Goal: Check status: Check status

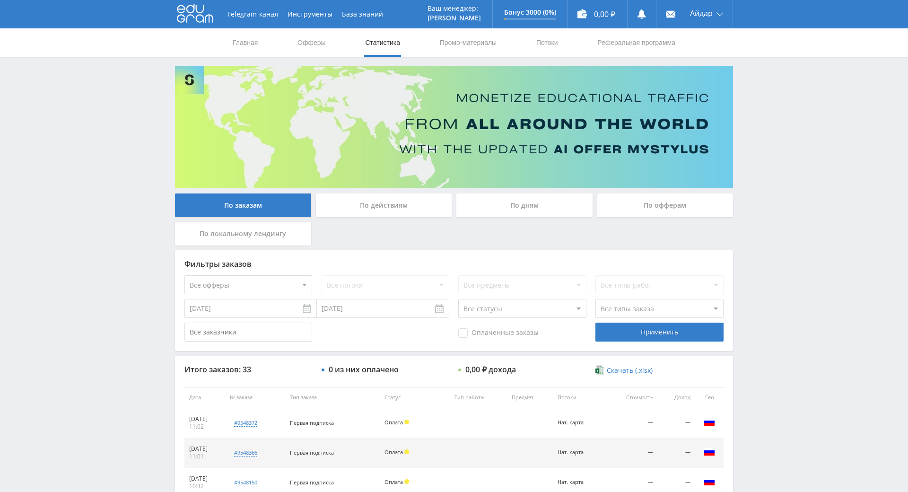
drag, startPoint x: 816, startPoint y: 190, endPoint x: 807, endPoint y: 269, distance: 79.5
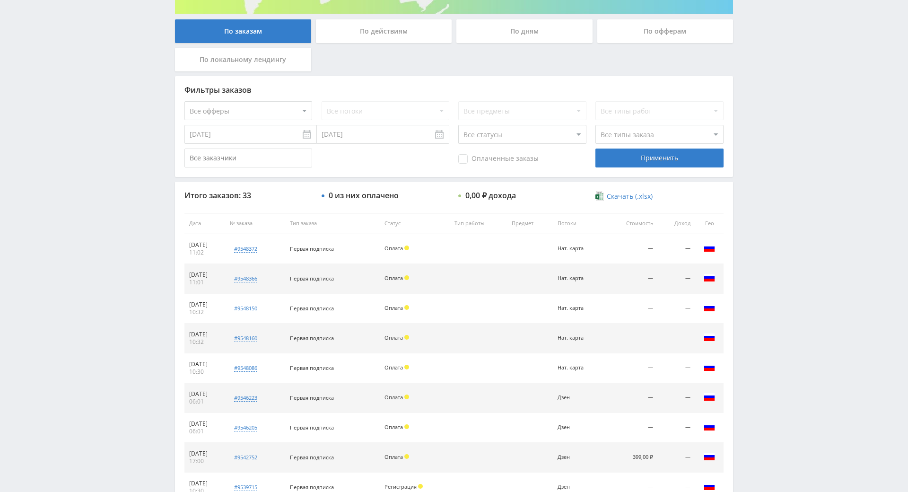
drag, startPoint x: 798, startPoint y: 255, endPoint x: 796, endPoint y: 263, distance: 8.3
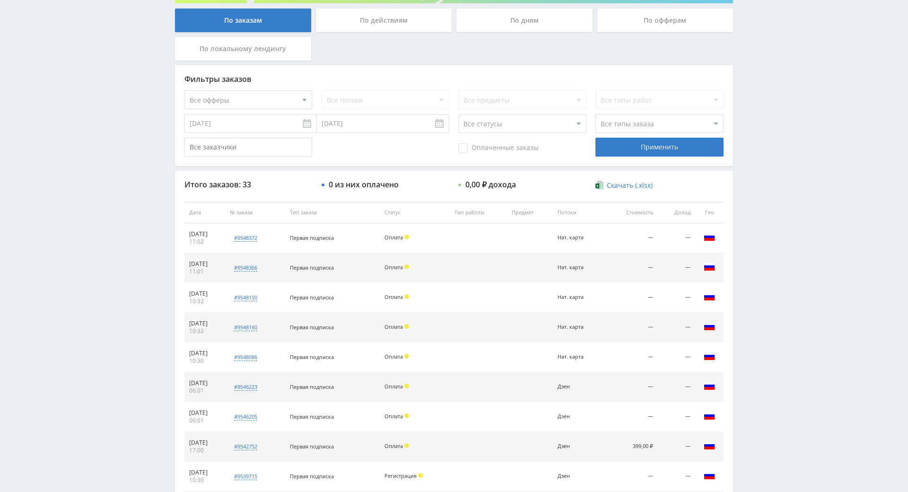
drag, startPoint x: 797, startPoint y: 262, endPoint x: 800, endPoint y: 221, distance: 40.8
click at [800, 197] on div "Telegram-канал Инструменты База знаний Ваш менеджер: [PERSON_NAME] Online @edug…" at bounding box center [454, 212] width 908 height 794
click at [803, 198] on div "Telegram-канал Инструменты База знаний Ваш менеджер: [PERSON_NAME] Online @edug…" at bounding box center [454, 212] width 908 height 794
click at [798, 167] on div "Telegram-канал Инструменты База знаний Ваш менеджер: [PERSON_NAME] Online @edug…" at bounding box center [454, 212] width 908 height 794
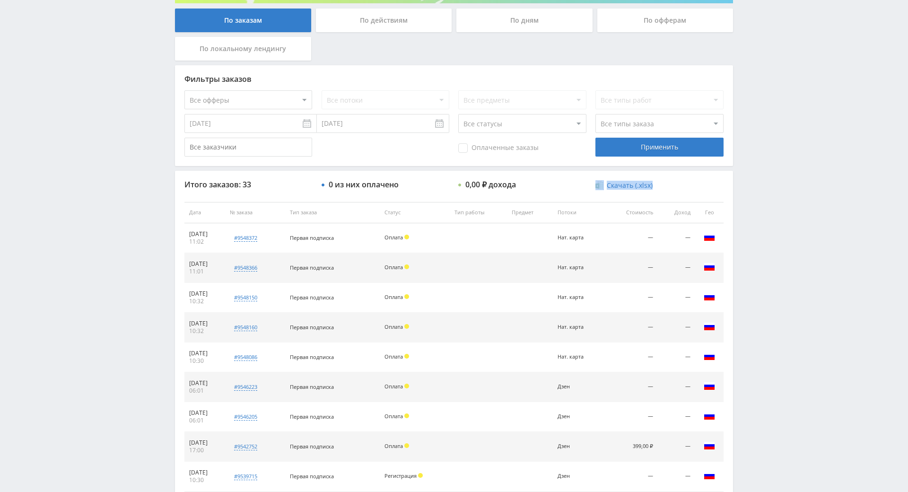
click at [798, 167] on div "Telegram-канал Инструменты База знаний Ваш менеджер: [PERSON_NAME] Online @edug…" at bounding box center [454, 212] width 908 height 794
click at [786, 140] on div "Telegram-канал Инструменты База знаний Ваш менеджер: [PERSON_NAME] Online @edug…" at bounding box center [454, 212] width 908 height 794
click at [795, 235] on div "Telegram-канал Инструменты База знаний Ваш менеджер: [PERSON_NAME] Online @edug…" at bounding box center [454, 212] width 908 height 794
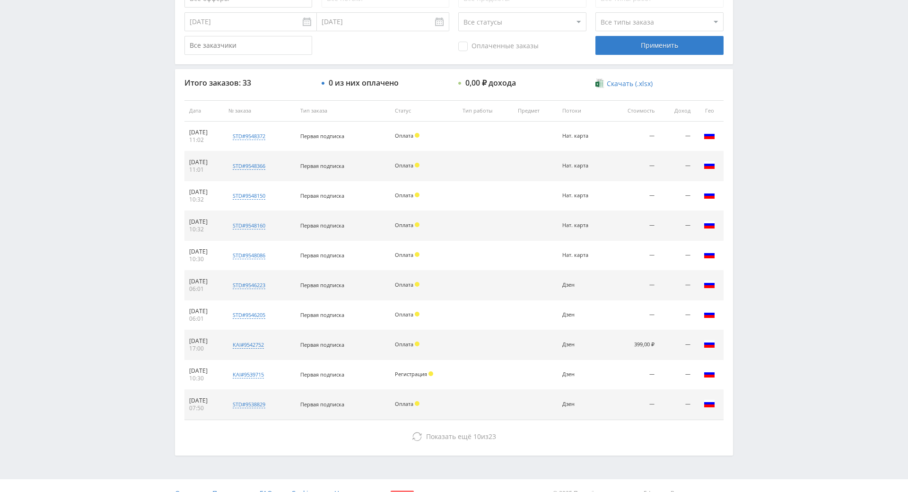
scroll to position [288, 0]
drag, startPoint x: 789, startPoint y: 231, endPoint x: 794, endPoint y: 236, distance: 7.4
click at [796, 170] on div "Telegram-канал Инструменты База знаний Ваш менеджер: [PERSON_NAME] Online @edug…" at bounding box center [454, 109] width 908 height 794
click at [793, 175] on div "Telegram-канал Инструменты База знаний Ваш менеджер: [PERSON_NAME] Online @edug…" at bounding box center [454, 109] width 908 height 794
click at [781, 151] on div "Telegram-канал Инструменты База знаний Ваш менеджер: [PERSON_NAME] Online @edug…" at bounding box center [454, 109] width 908 height 794
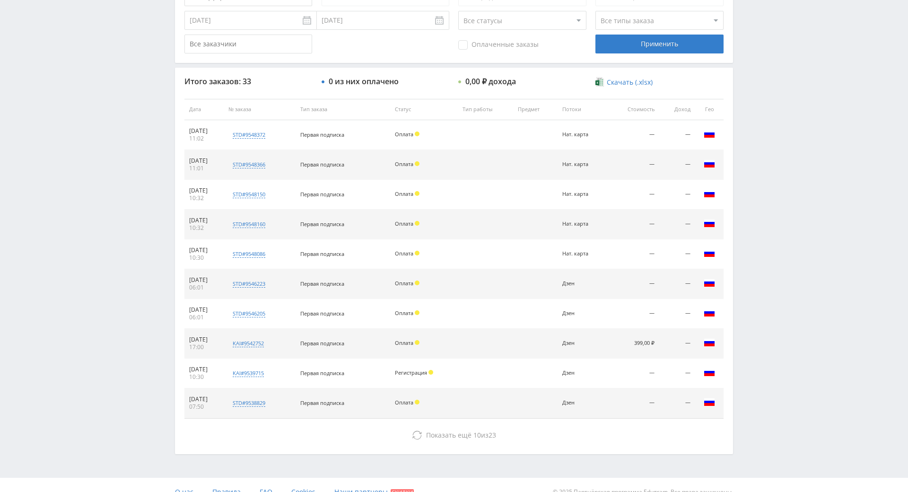
drag, startPoint x: 781, startPoint y: 151, endPoint x: 779, endPoint y: 145, distance: 5.9
click at [774, 114] on div "Telegram-канал Инструменты База знаний Ваш менеджер: [PERSON_NAME] Online @edug…" at bounding box center [454, 109] width 908 height 794
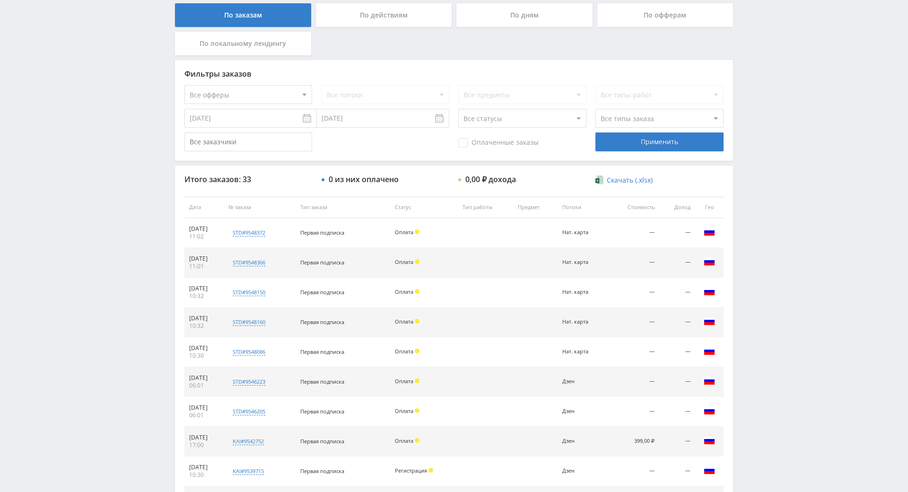
scroll to position [109, 0]
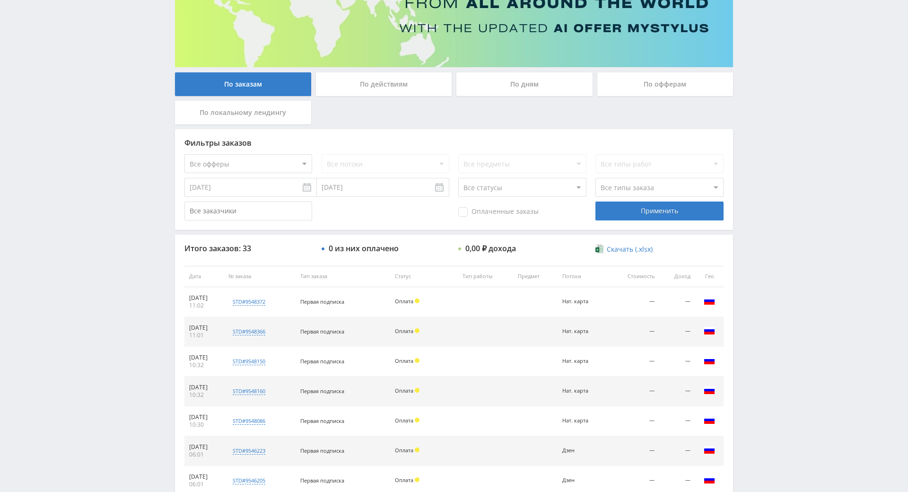
drag, startPoint x: 483, startPoint y: 334, endPoint x: 488, endPoint y: 284, distance: 50.4
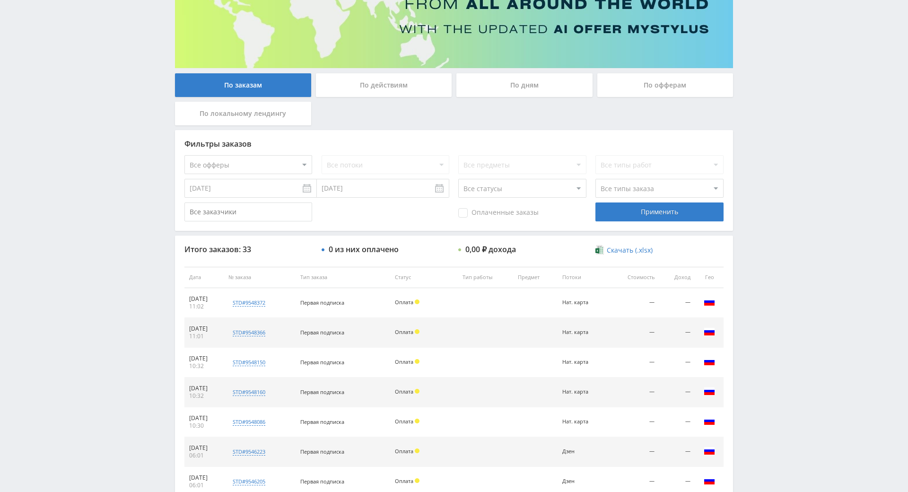
drag, startPoint x: 789, startPoint y: 188, endPoint x: 790, endPoint y: 215, distance: 26.5
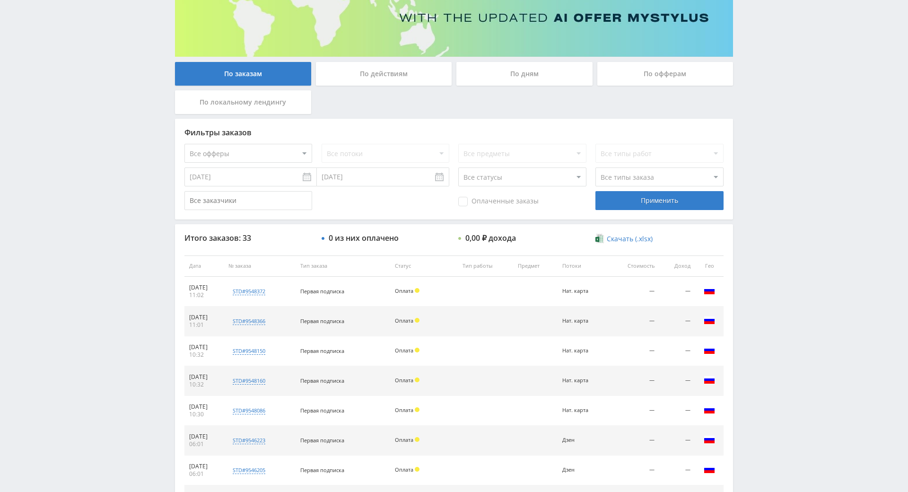
drag, startPoint x: 787, startPoint y: 203, endPoint x: 778, endPoint y: 162, distance: 42.1
click at [778, 162] on div "Telegram-канал Инструменты База знаний Ваш менеджер: [PERSON_NAME] Online @edug…" at bounding box center [454, 266] width 908 height 794
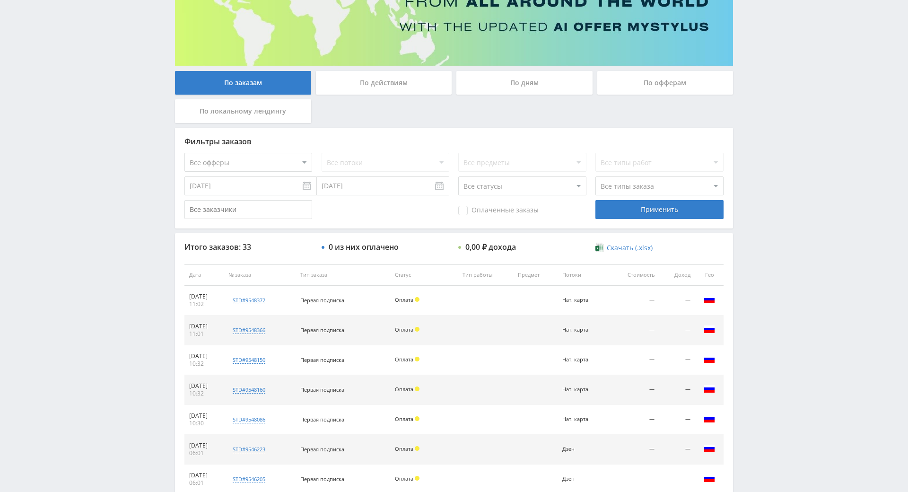
drag, startPoint x: 778, startPoint y: 164, endPoint x: 787, endPoint y: 198, distance: 35.7
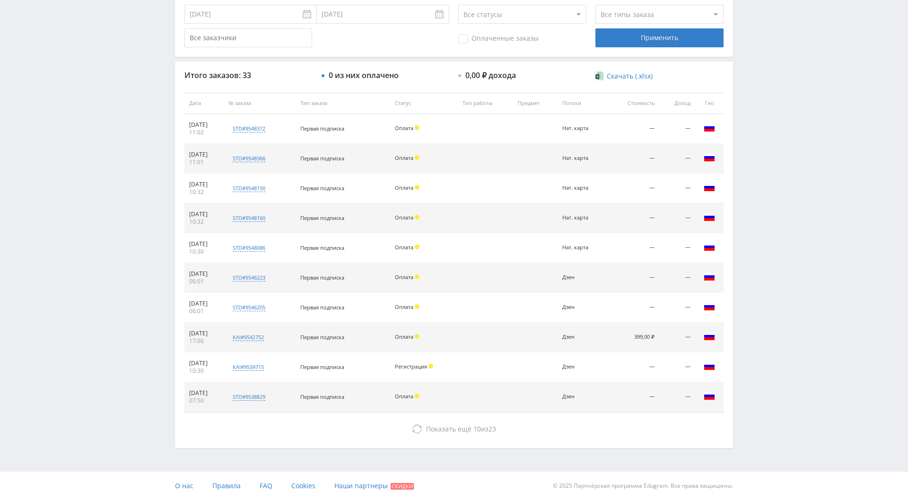
scroll to position [338, 0]
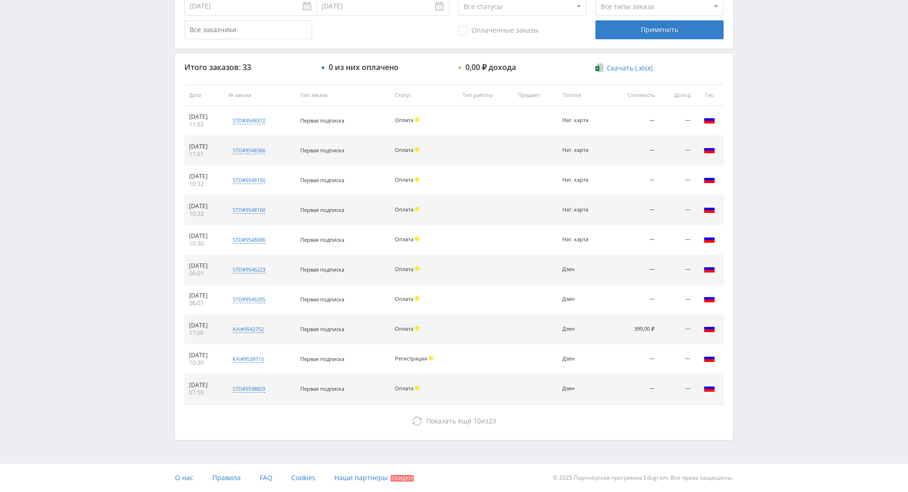
drag, startPoint x: 788, startPoint y: 191, endPoint x: 783, endPoint y: 236, distance: 45.6
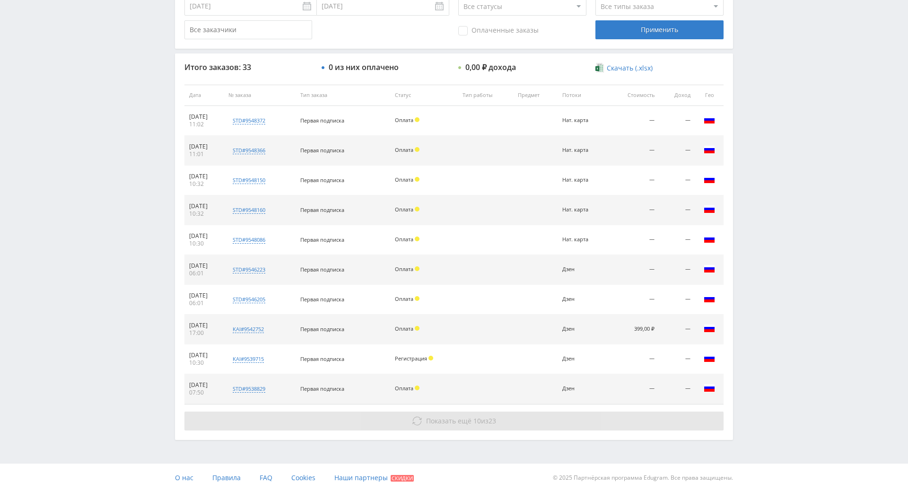
click at [510, 411] on button "Показать ещё 10 из 23" at bounding box center [453, 420] width 539 height 19
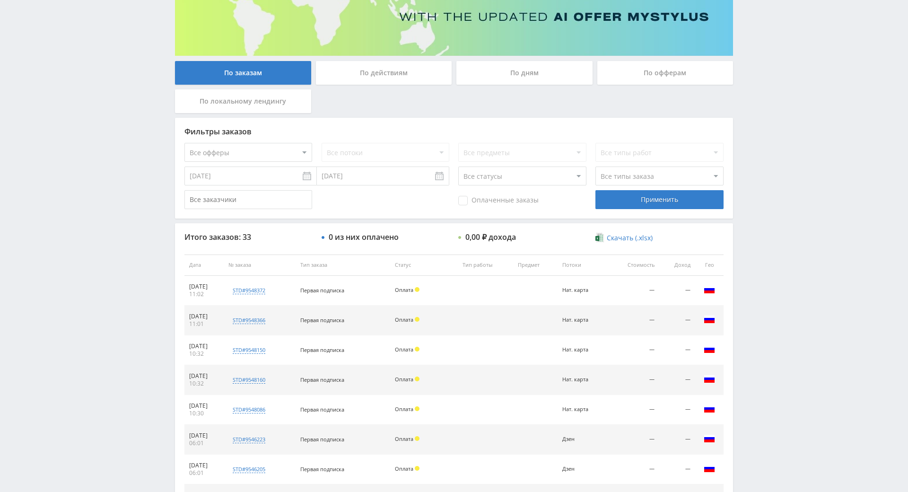
drag, startPoint x: 806, startPoint y: 243, endPoint x: 716, endPoint y: 161, distance: 121.9
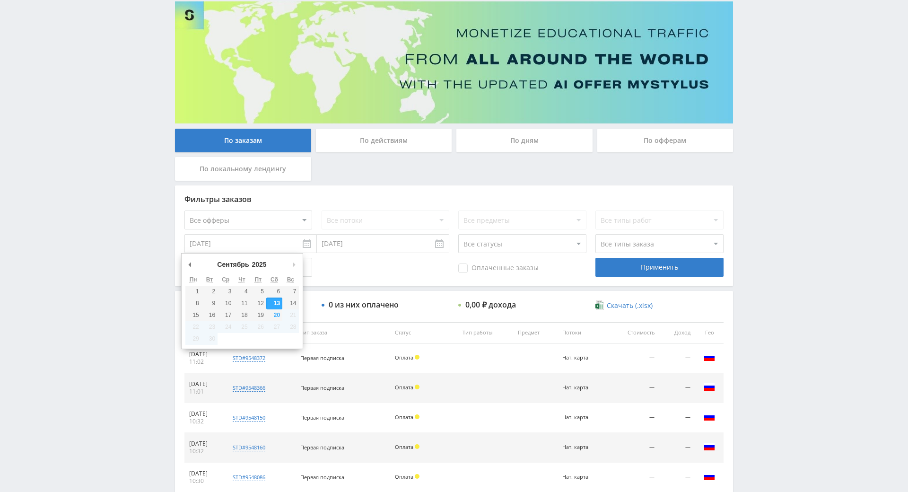
click at [233, 245] on input "[DATE]" at bounding box center [250, 243] width 132 height 19
type input "01.09.2025"
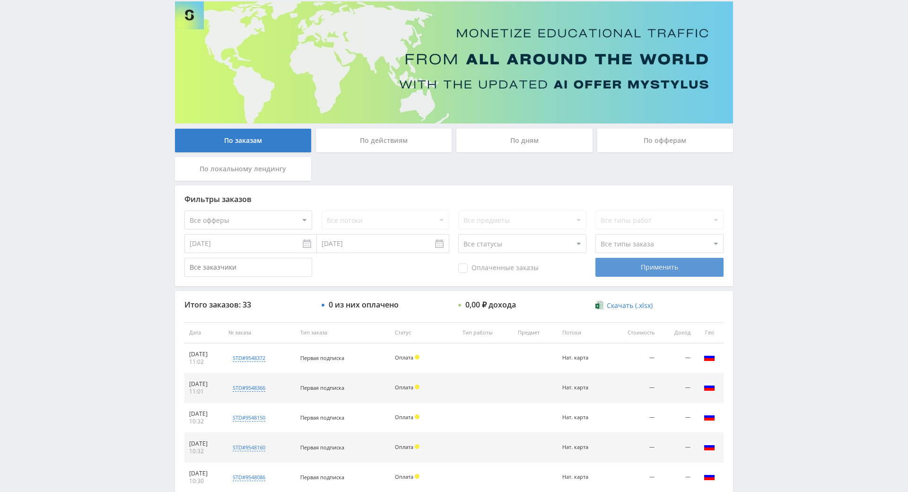
click at [629, 262] on div "Применить" at bounding box center [659, 267] width 128 height 19
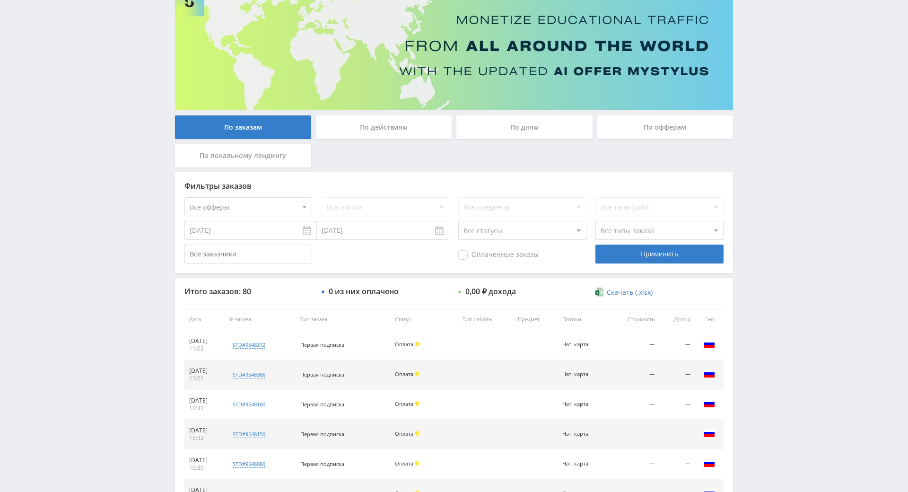
scroll to position [338, 0]
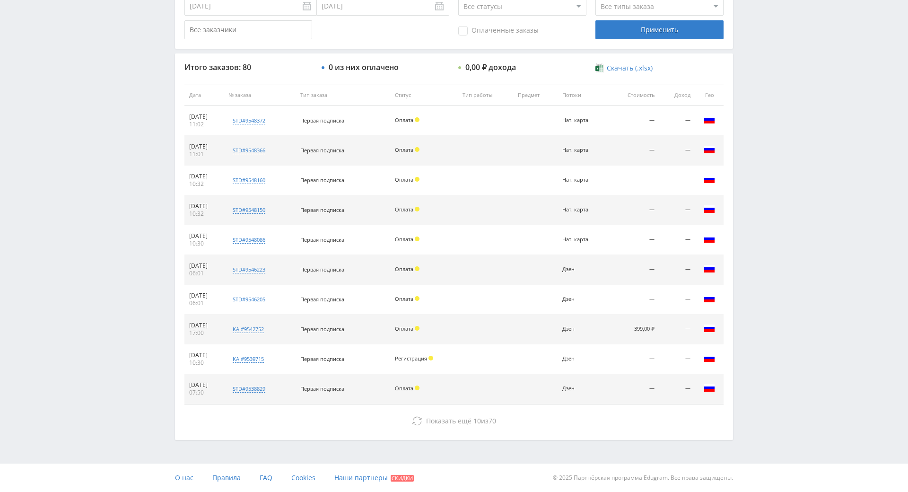
drag, startPoint x: 763, startPoint y: 174, endPoint x: 771, endPoint y: 336, distance: 162.4
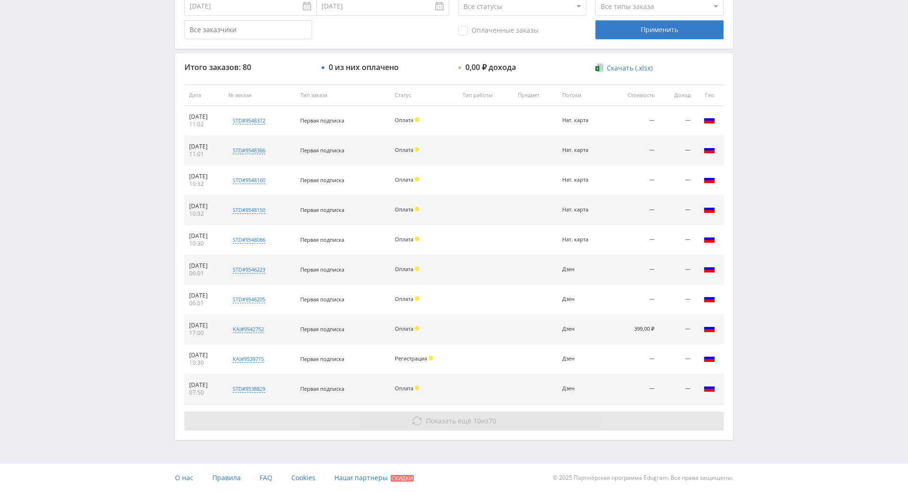
click at [518, 411] on button "Показать ещё 10 из 70" at bounding box center [453, 420] width 539 height 19
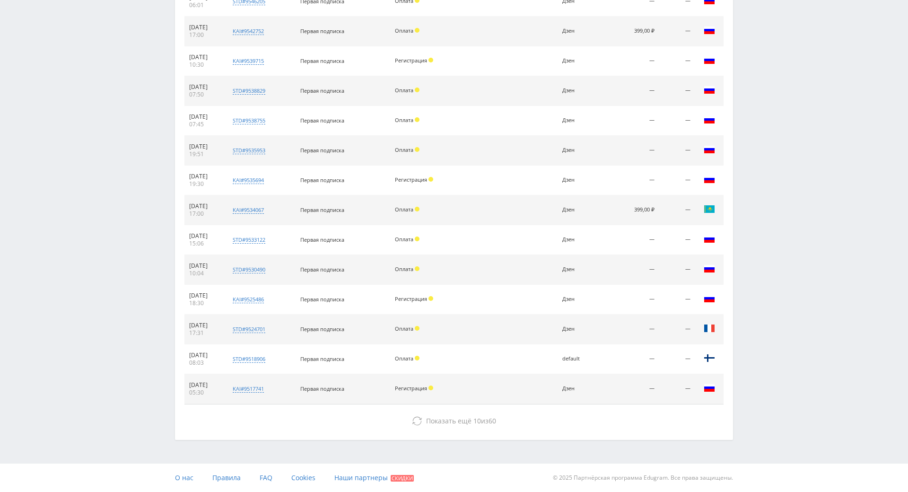
scroll to position [636, 0]
drag, startPoint x: 776, startPoint y: 178, endPoint x: 646, endPoint y: 326, distance: 197.4
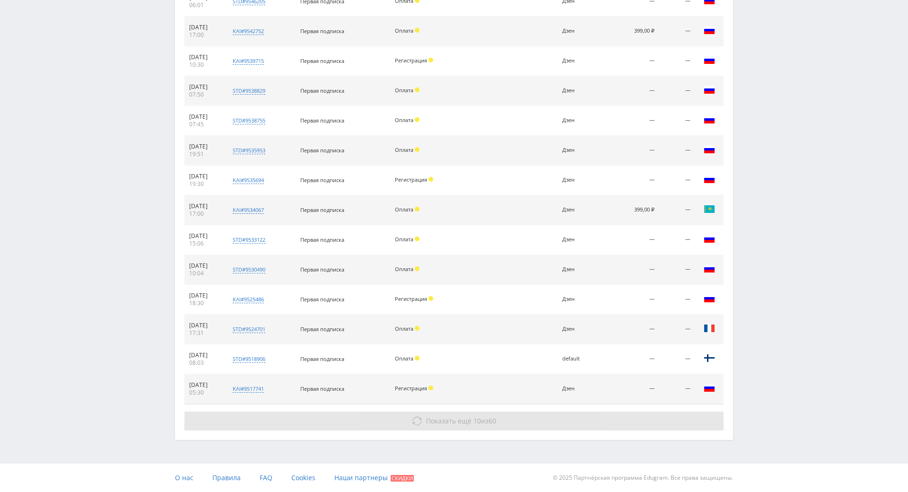
click at [513, 411] on button "Показать ещё 10 из 60" at bounding box center [453, 420] width 539 height 19
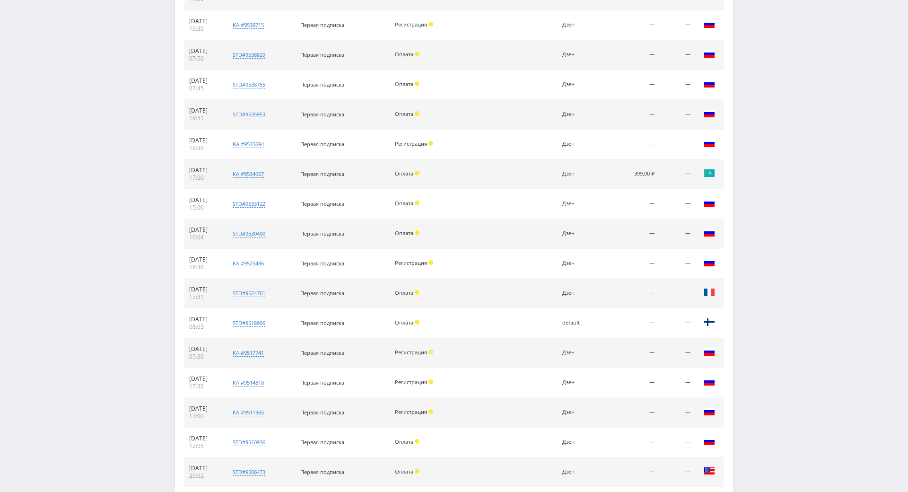
scroll to position [934, 0]
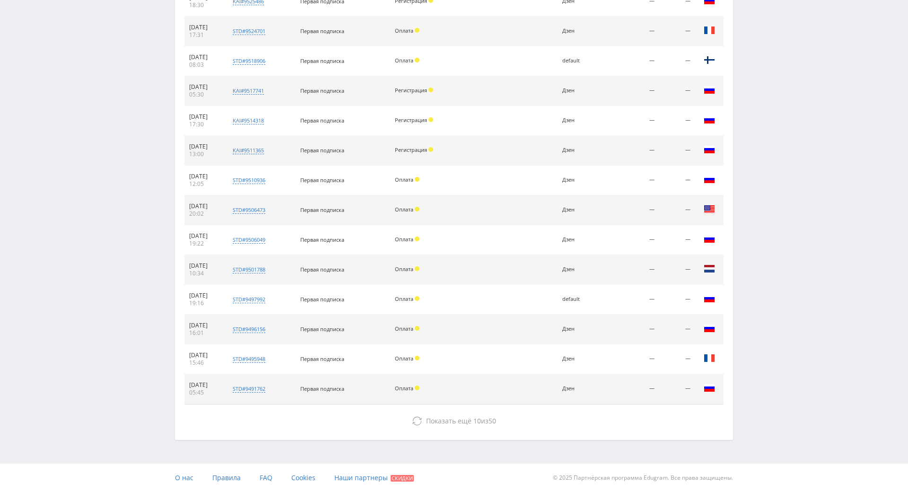
drag, startPoint x: 769, startPoint y: 215, endPoint x: 672, endPoint y: 411, distance: 219.3
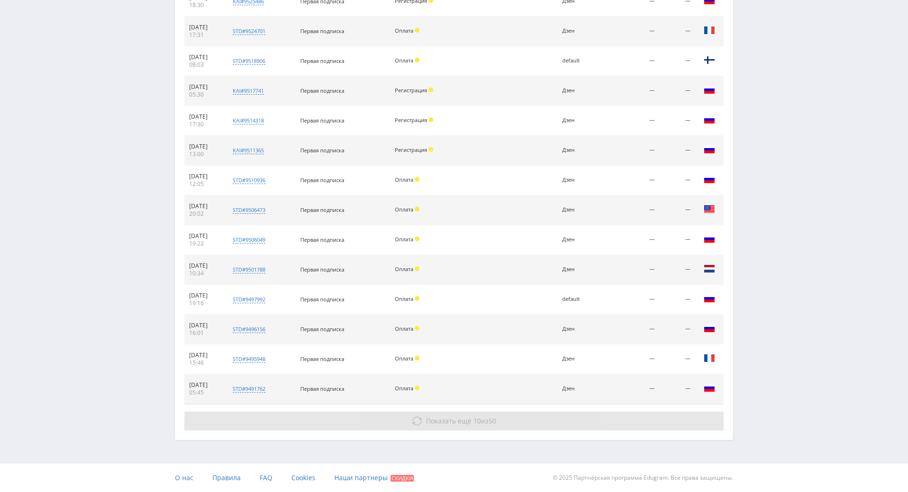
click at [556, 411] on button "Показать ещё 10 из 50" at bounding box center [453, 420] width 539 height 19
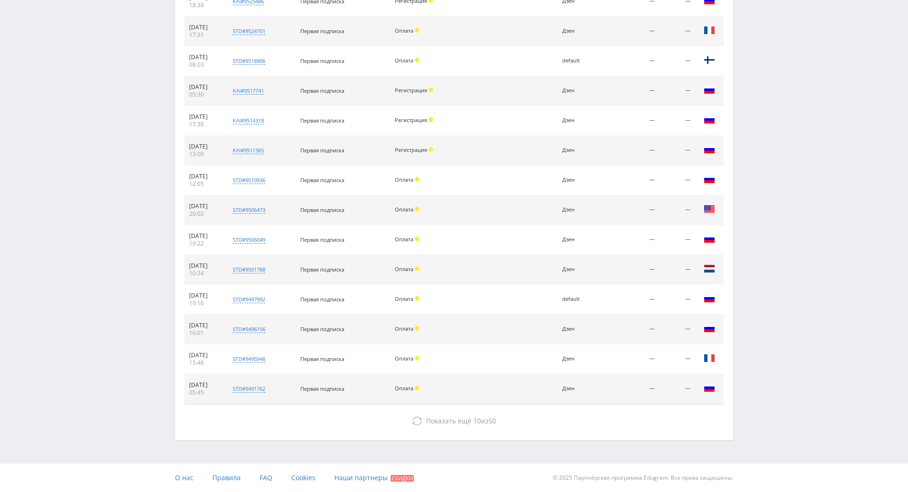
drag, startPoint x: 755, startPoint y: 324, endPoint x: 761, endPoint y: 282, distance: 42.5
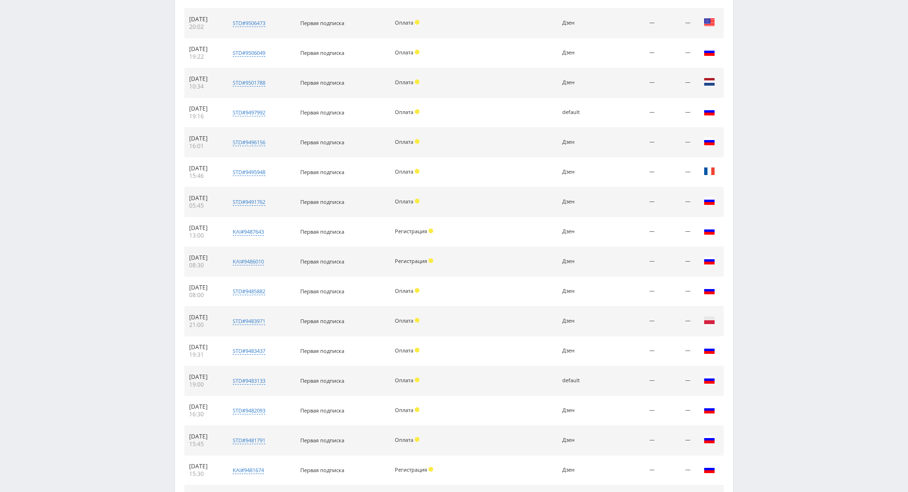
scroll to position [1232, 0]
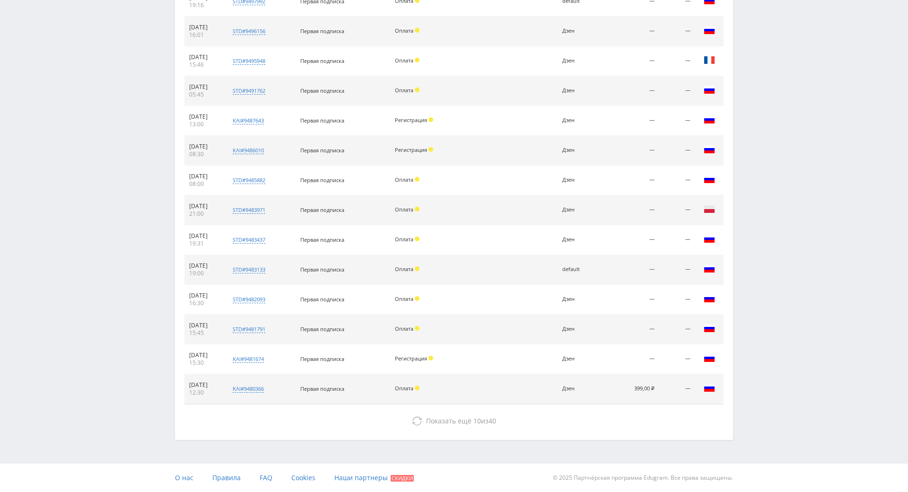
drag, startPoint x: 766, startPoint y: 280, endPoint x: 682, endPoint y: 413, distance: 157.1
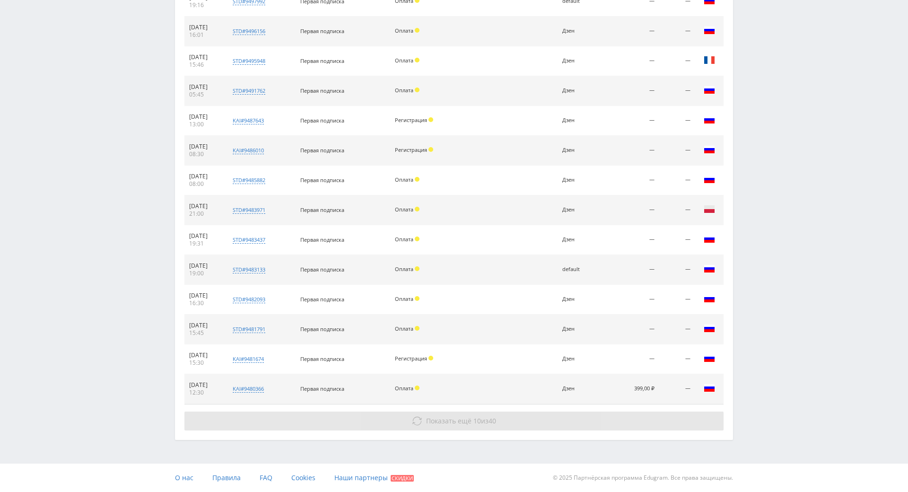
click at [614, 411] on button "Показать ещё 10 из 40" at bounding box center [453, 420] width 539 height 19
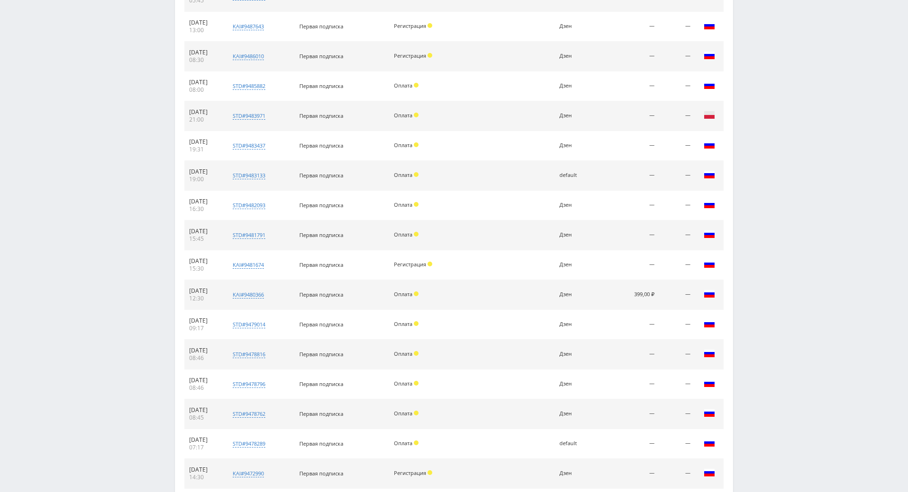
scroll to position [1530, 0]
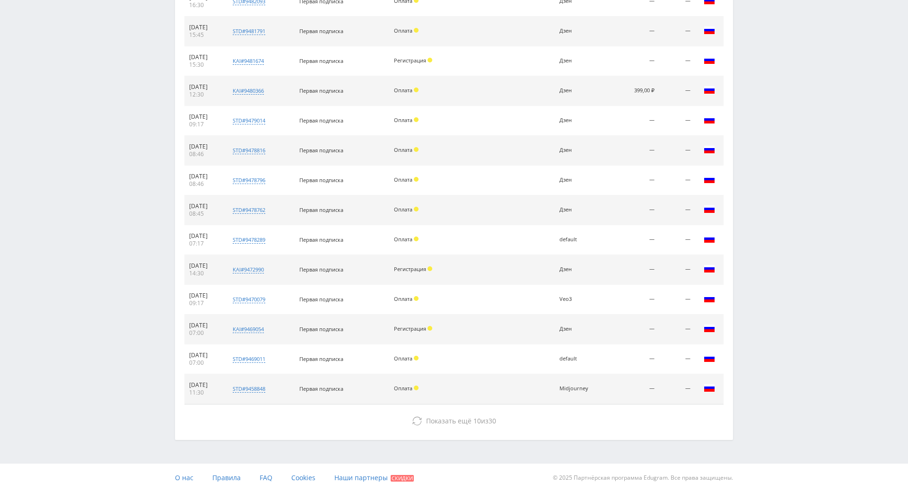
drag, startPoint x: 759, startPoint y: 370, endPoint x: 743, endPoint y: 412, distance: 44.8
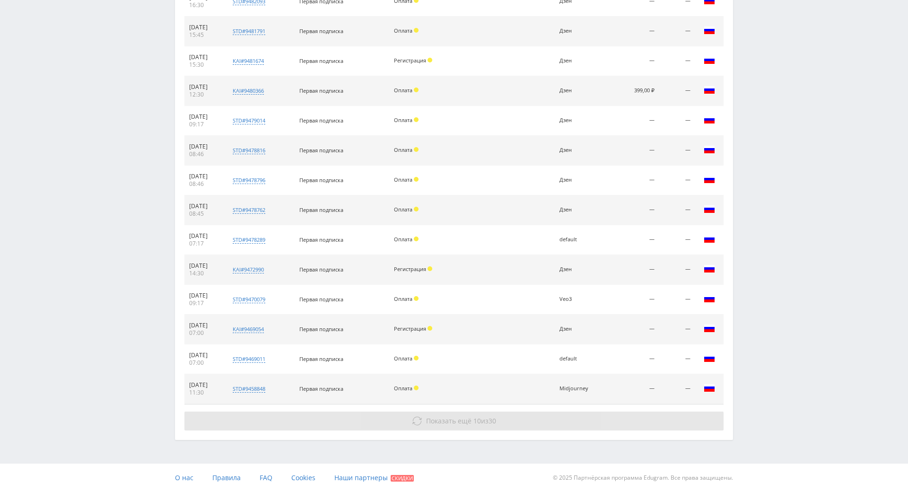
click at [648, 411] on button "Показать ещё 10 из 30" at bounding box center [453, 420] width 539 height 19
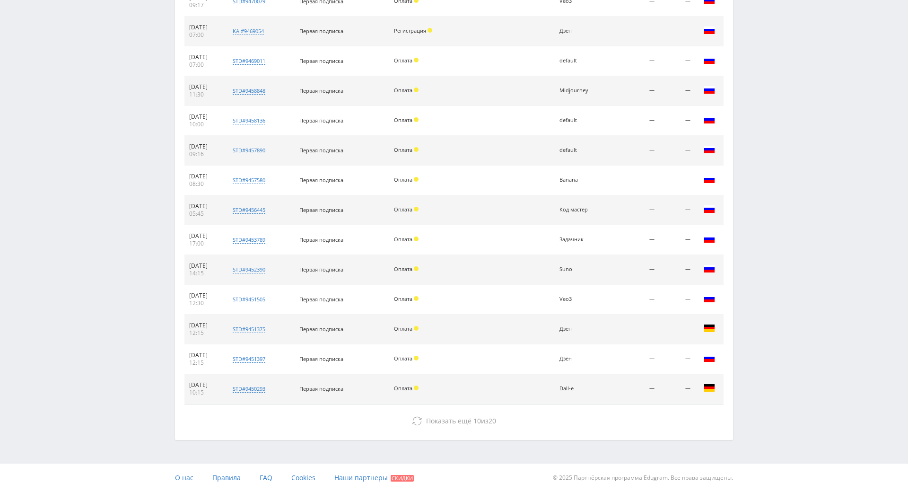
scroll to position [1828, 0]
drag, startPoint x: 782, startPoint y: 267, endPoint x: 768, endPoint y: 383, distance: 116.3
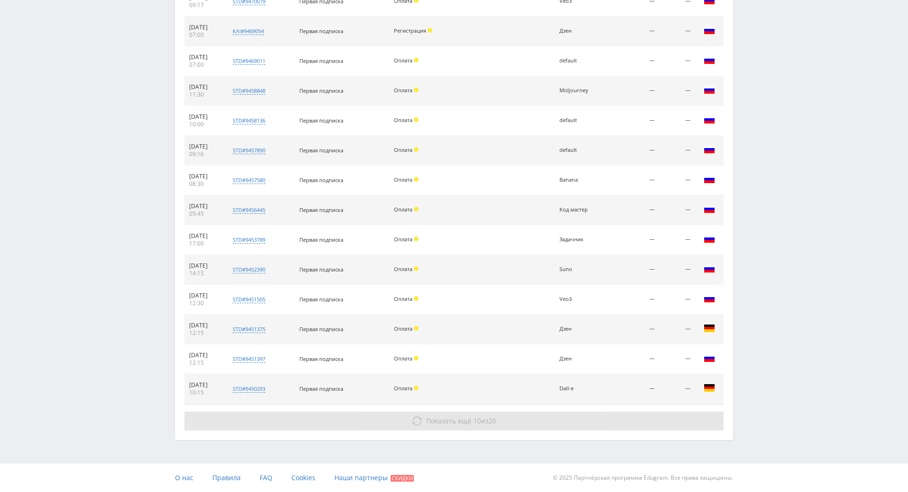
click at [636, 411] on button "Показать ещё 10 из 20" at bounding box center [453, 420] width 539 height 19
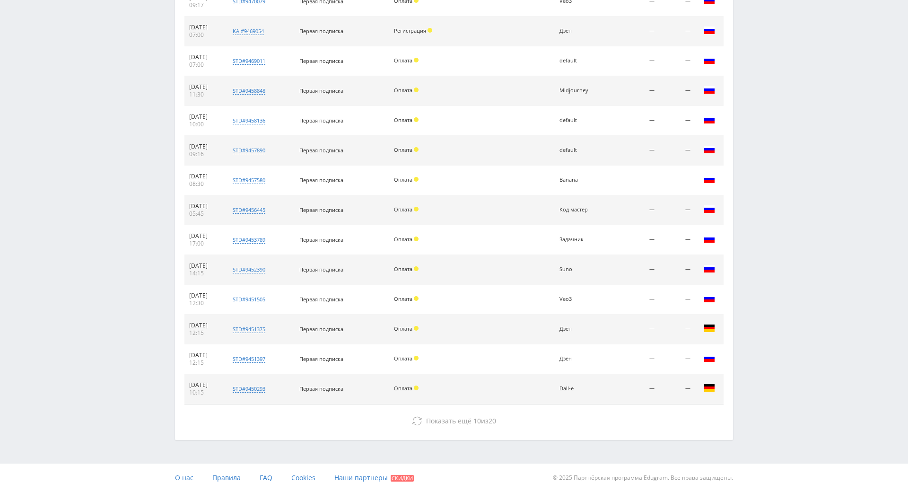
drag, startPoint x: 765, startPoint y: 267, endPoint x: 777, endPoint y: 375, distance: 108.0
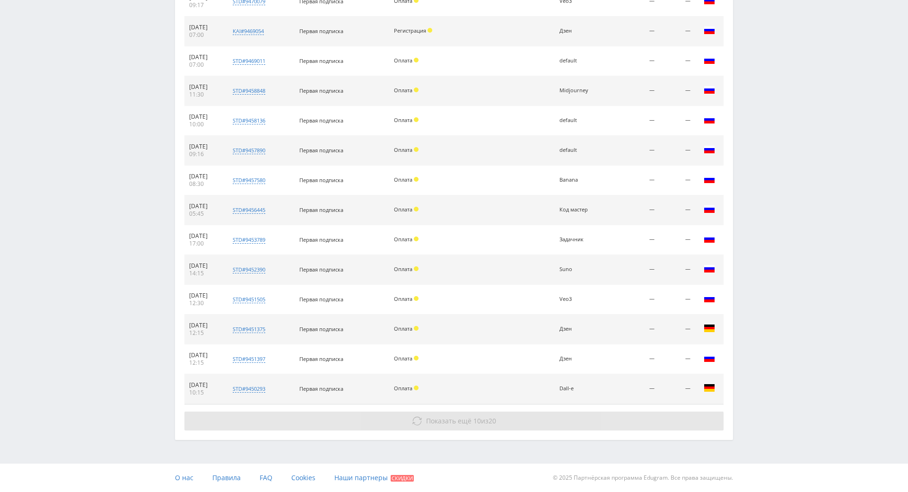
drag, startPoint x: 777, startPoint y: 318, endPoint x: 632, endPoint y: 376, distance: 156.2
click at [598, 411] on button "Показать ещё 10 из 20" at bounding box center [453, 420] width 539 height 19
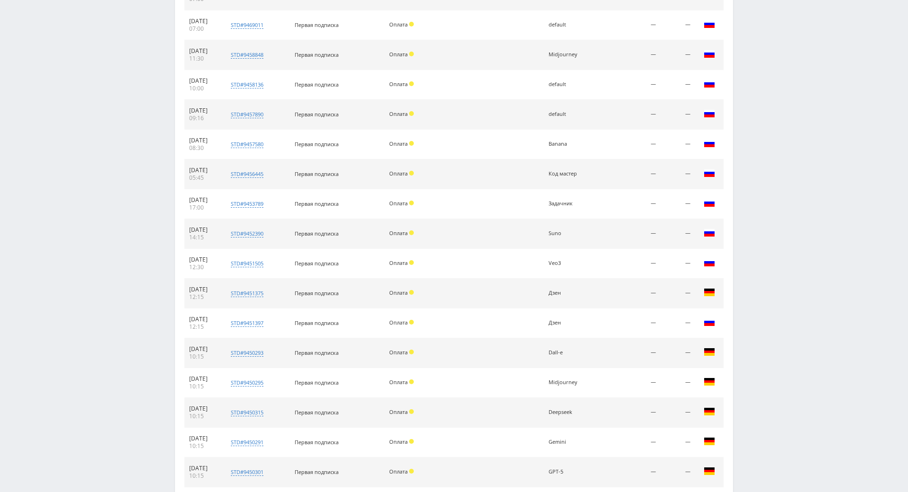
scroll to position [2126, 0]
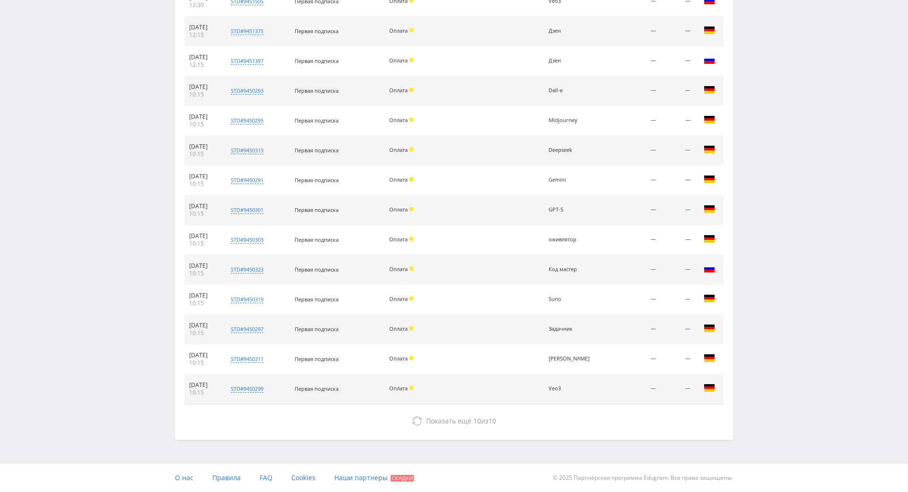
drag, startPoint x: 738, startPoint y: 314, endPoint x: 669, endPoint y: 357, distance: 81.8
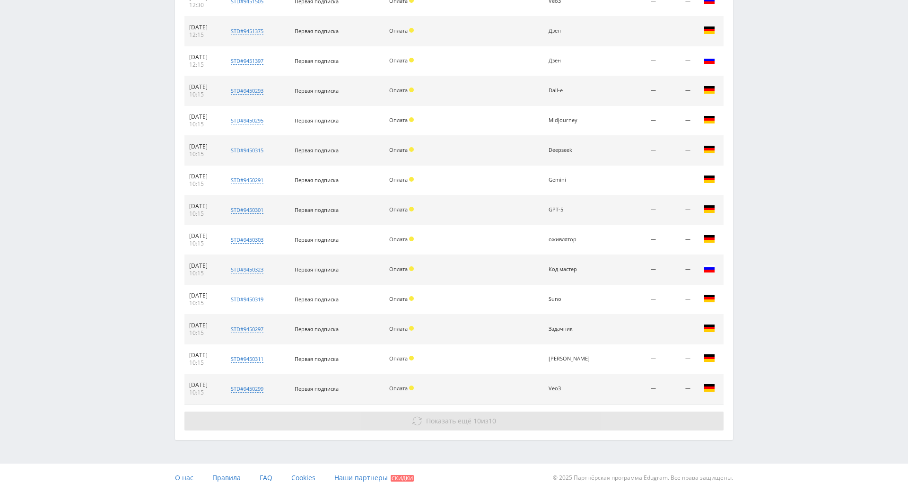
click at [601, 411] on button "Показать ещё 10 из 10" at bounding box center [453, 420] width 539 height 19
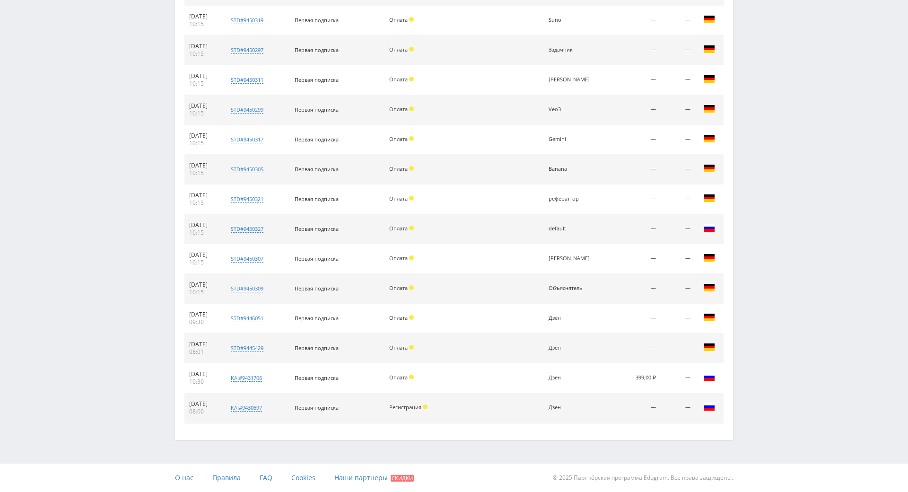
drag, startPoint x: 808, startPoint y: 264, endPoint x: 817, endPoint y: 383, distance: 119.1
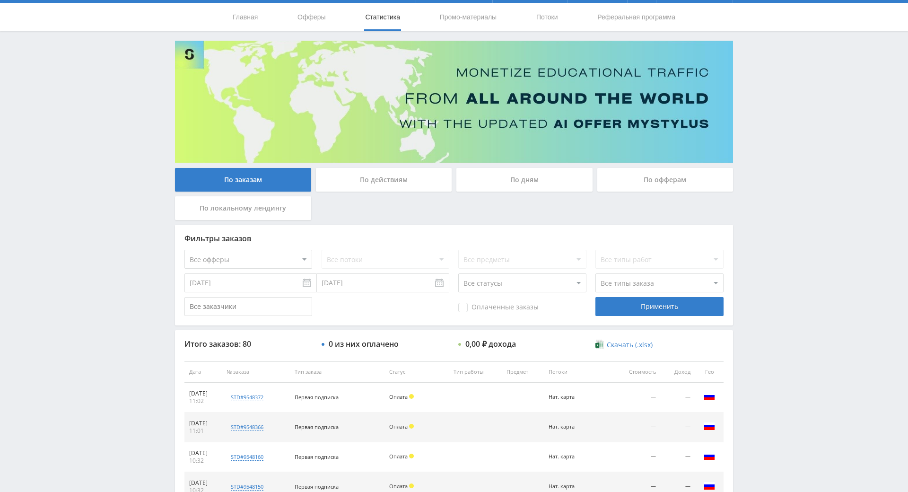
drag, startPoint x: 812, startPoint y: 354, endPoint x: 801, endPoint y: 303, distance: 51.7
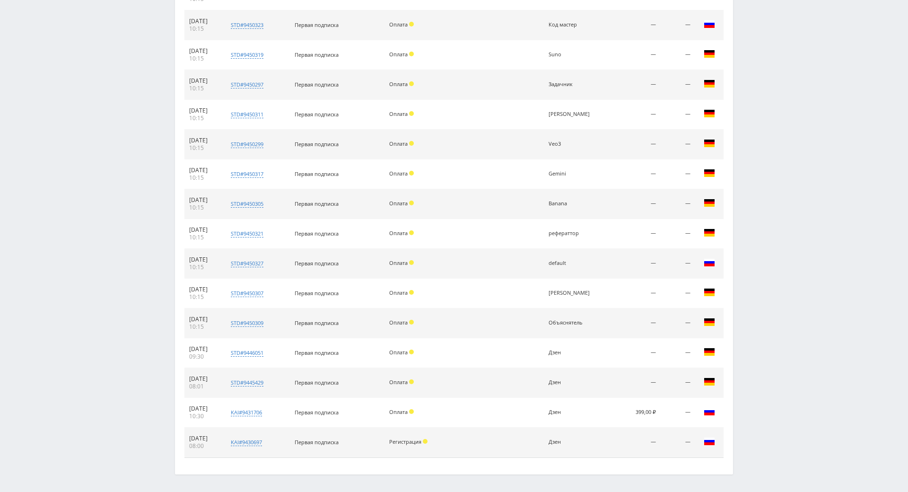
drag, startPoint x: 796, startPoint y: 295, endPoint x: 791, endPoint y: 349, distance: 54.6
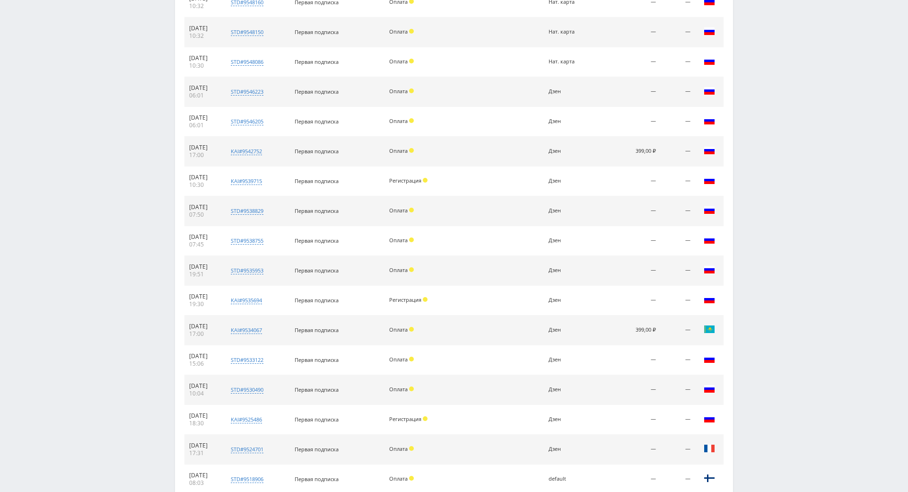
scroll to position [315, 0]
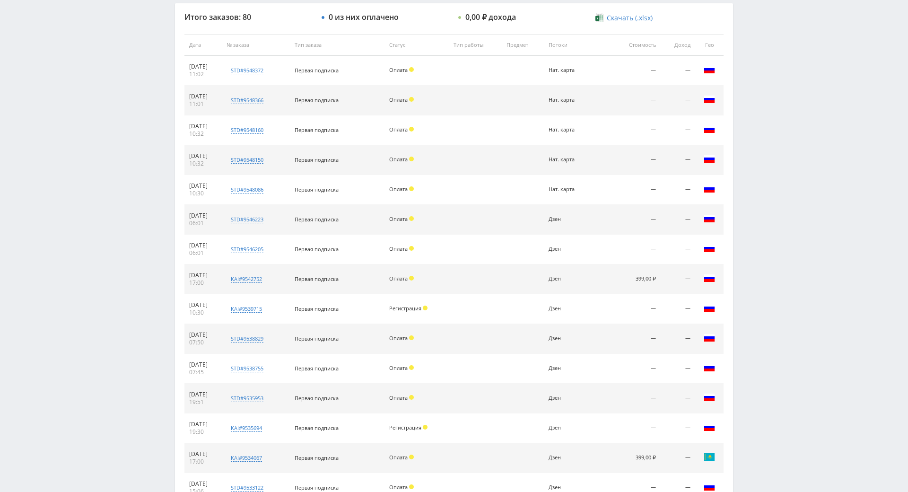
drag, startPoint x: 791, startPoint y: 344, endPoint x: 784, endPoint y: 254, distance: 90.6
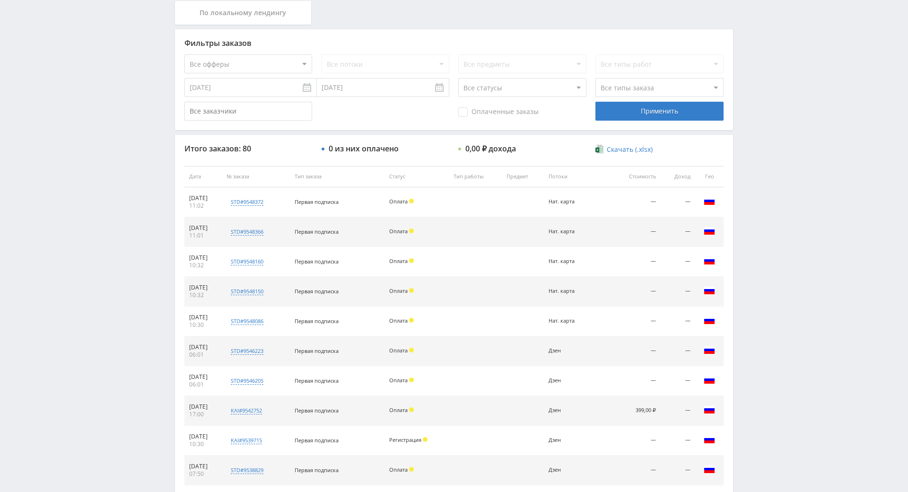
scroll to position [145, 0]
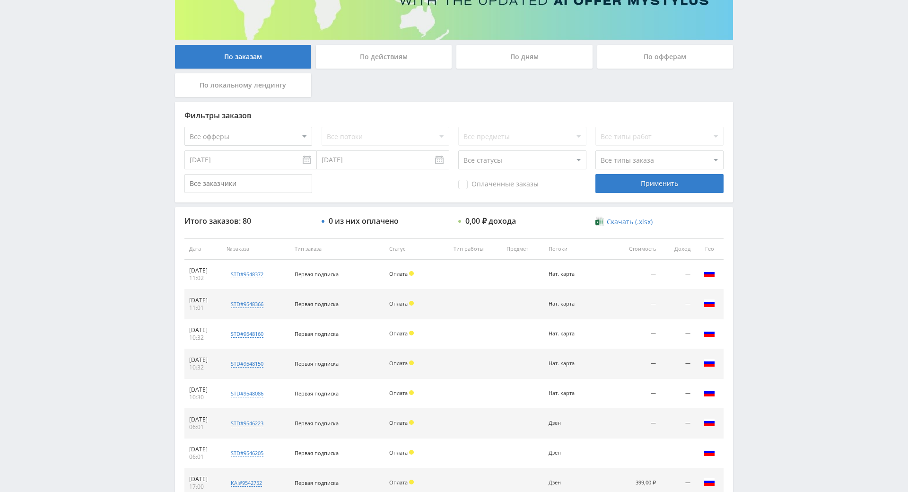
drag, startPoint x: 782, startPoint y: 250, endPoint x: 776, endPoint y: 214, distance: 36.9
